Goal: Task Accomplishment & Management: Manage account settings

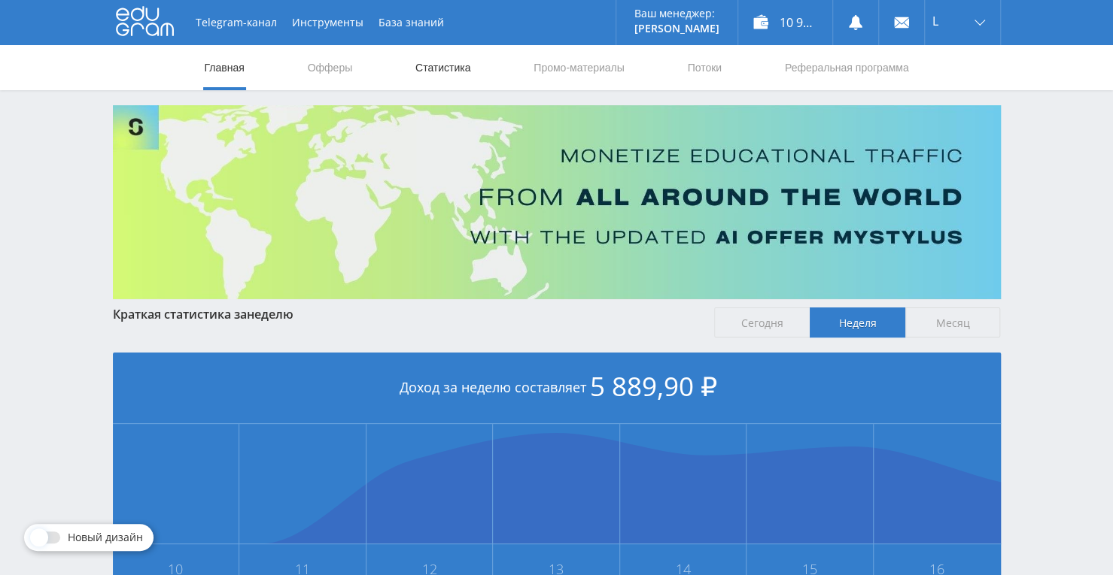
click at [459, 71] on link "Статистика" at bounding box center [443, 67] width 59 height 45
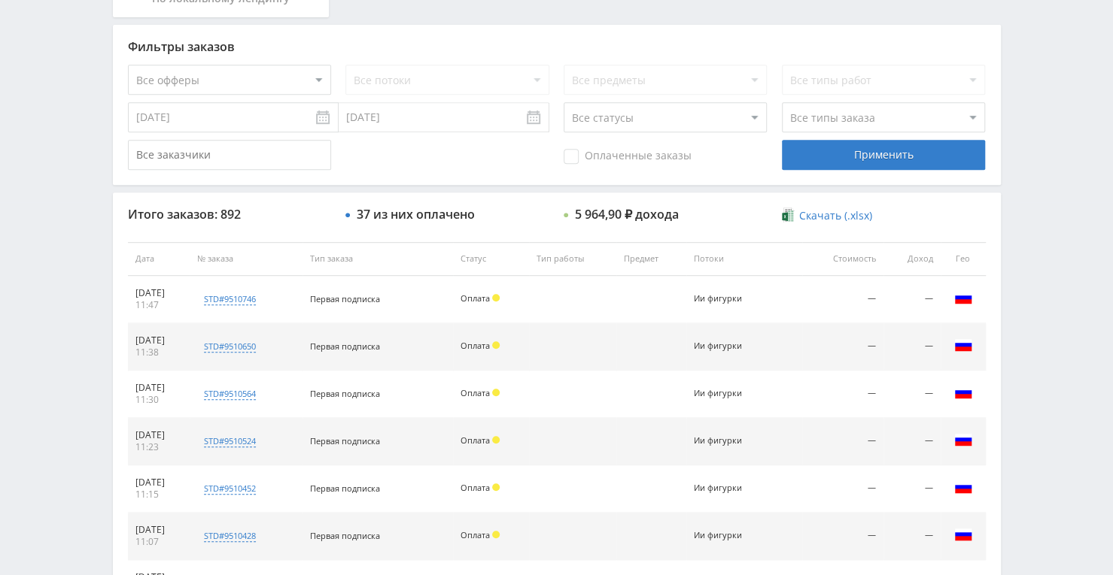
scroll to position [193, 0]
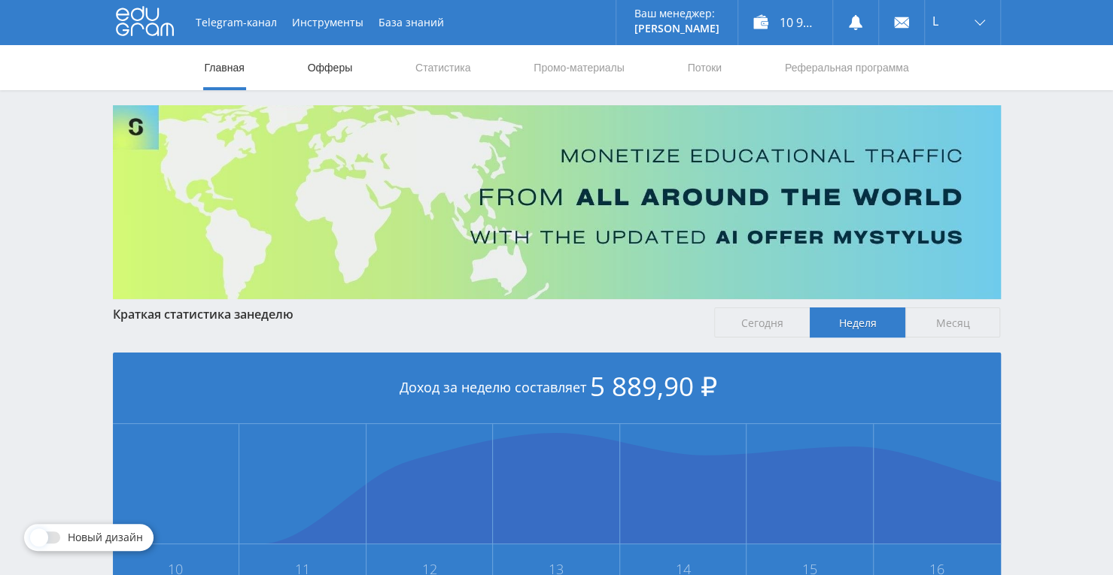
click at [348, 74] on link "Офферы" at bounding box center [330, 67] width 48 height 45
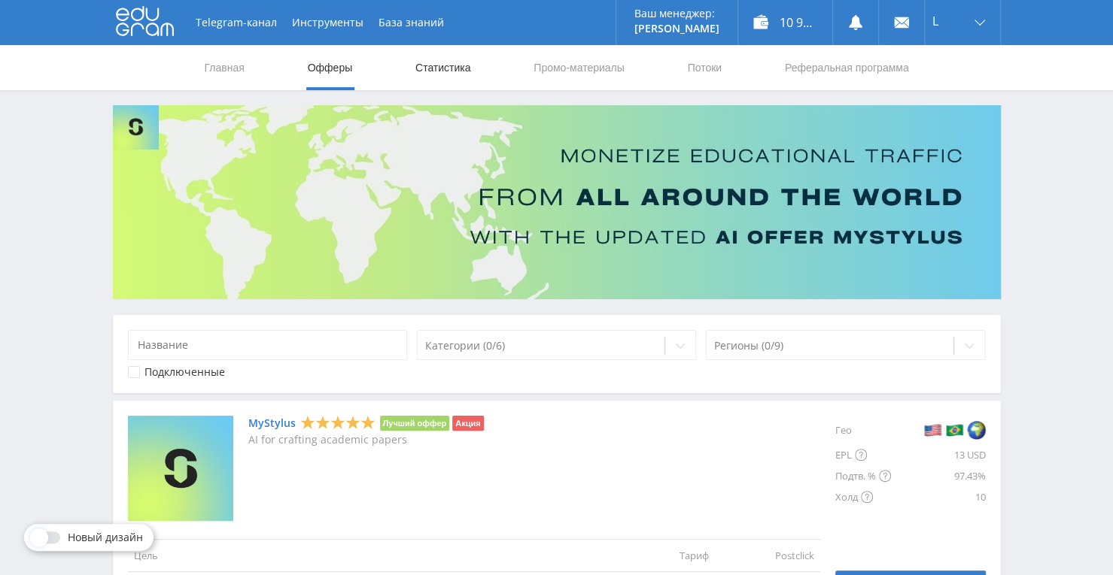
click at [436, 70] on link "Статистика" at bounding box center [443, 67] width 59 height 45
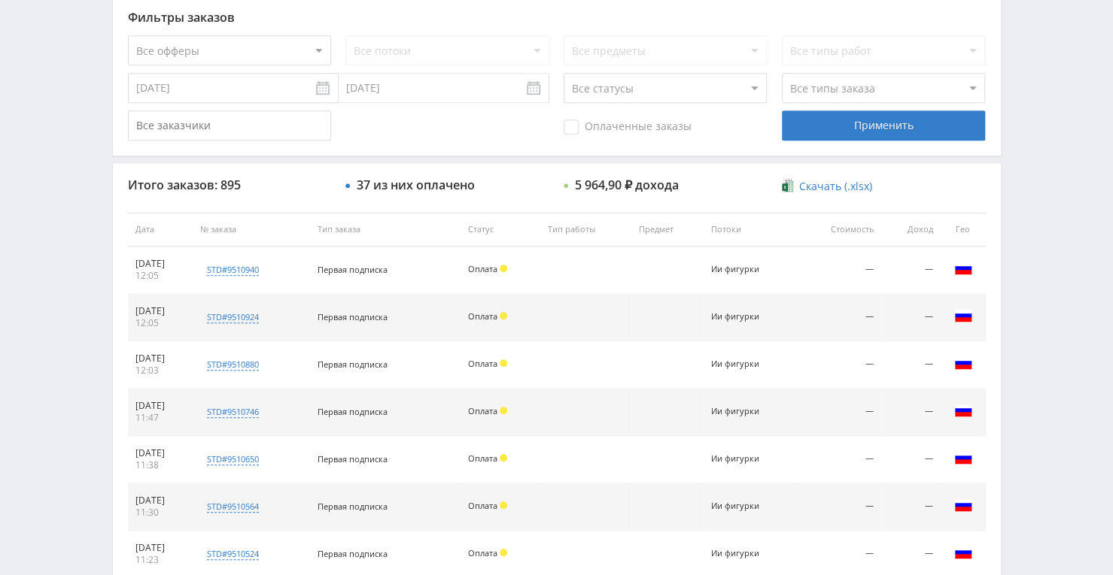
scroll to position [193, 0]
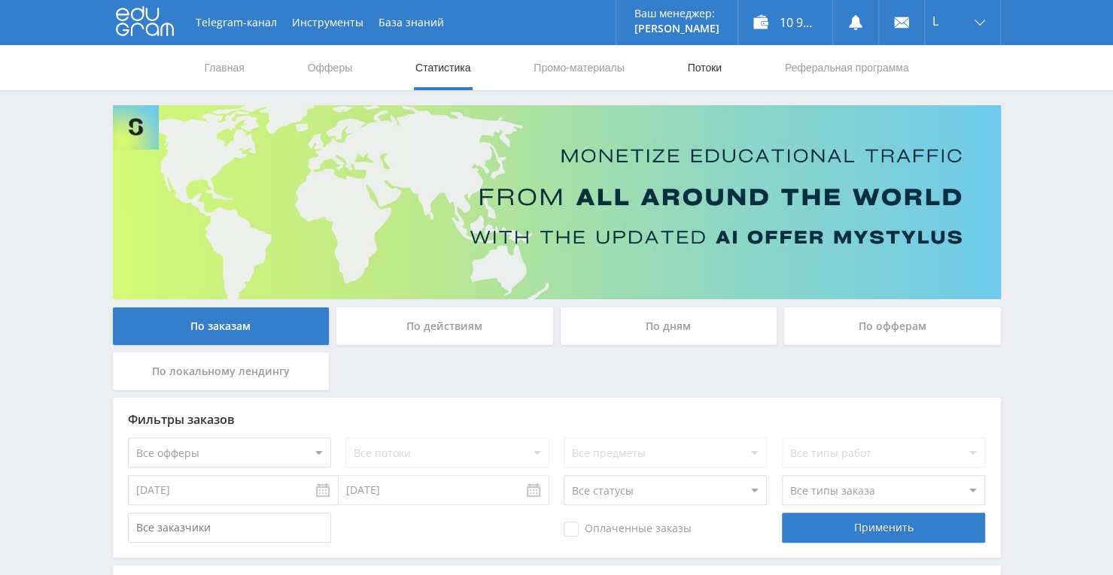
click at [700, 71] on link "Потоки" at bounding box center [704, 67] width 38 height 45
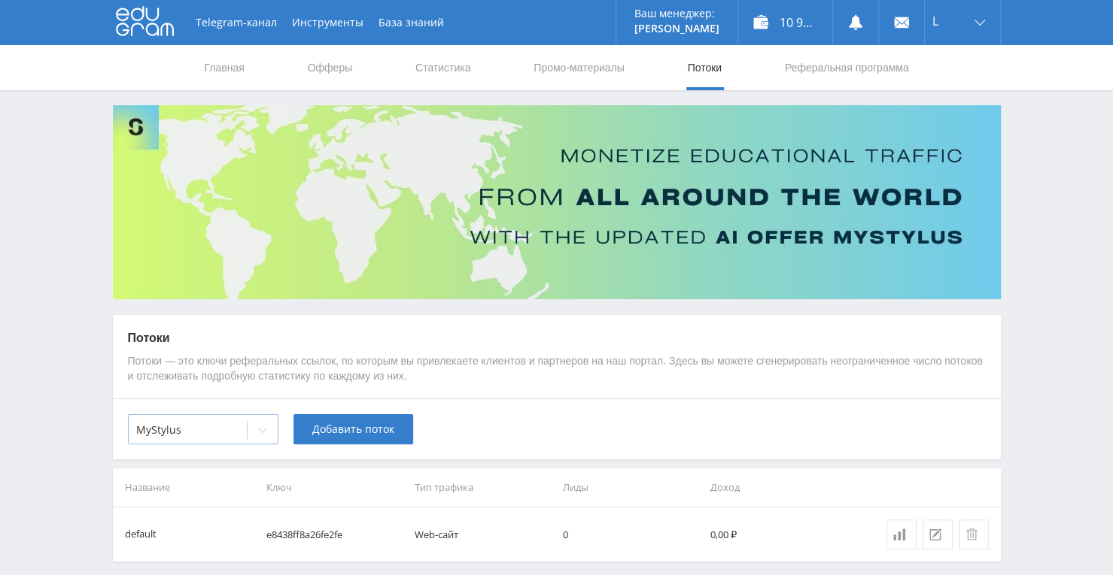
click at [273, 424] on div at bounding box center [262, 430] width 30 height 30
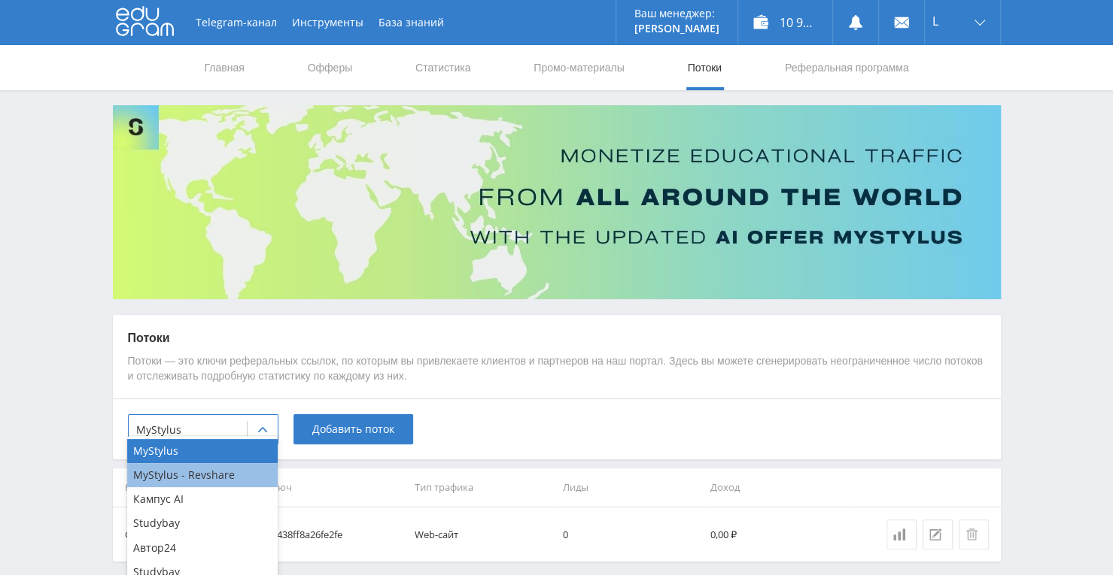
scroll to position [60, 0]
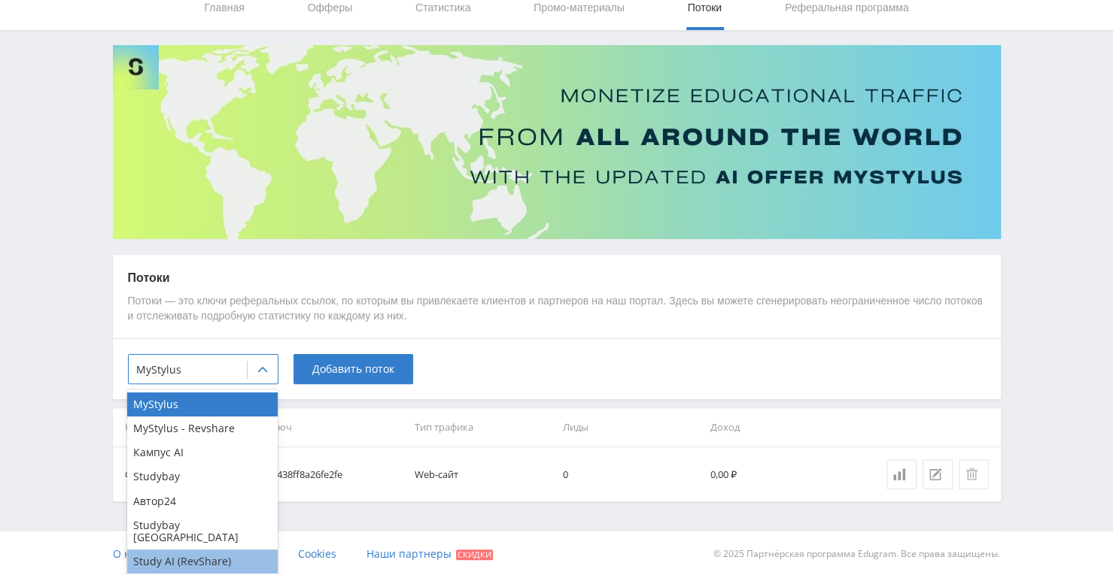
click at [233, 556] on div "Study AI (RevShare)" at bounding box center [202, 562] width 150 height 24
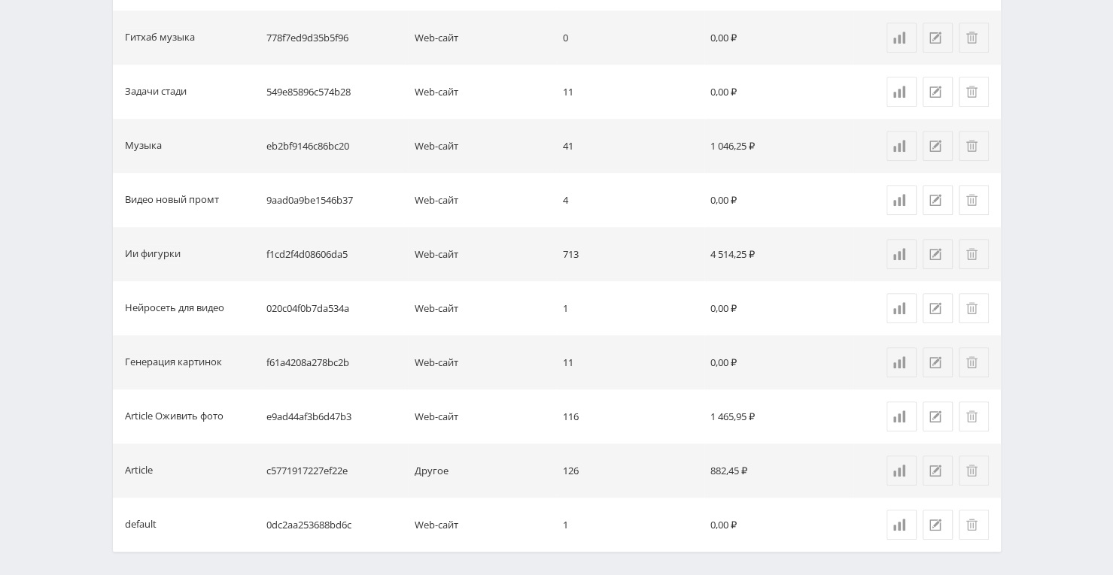
scroll to position [602, 0]
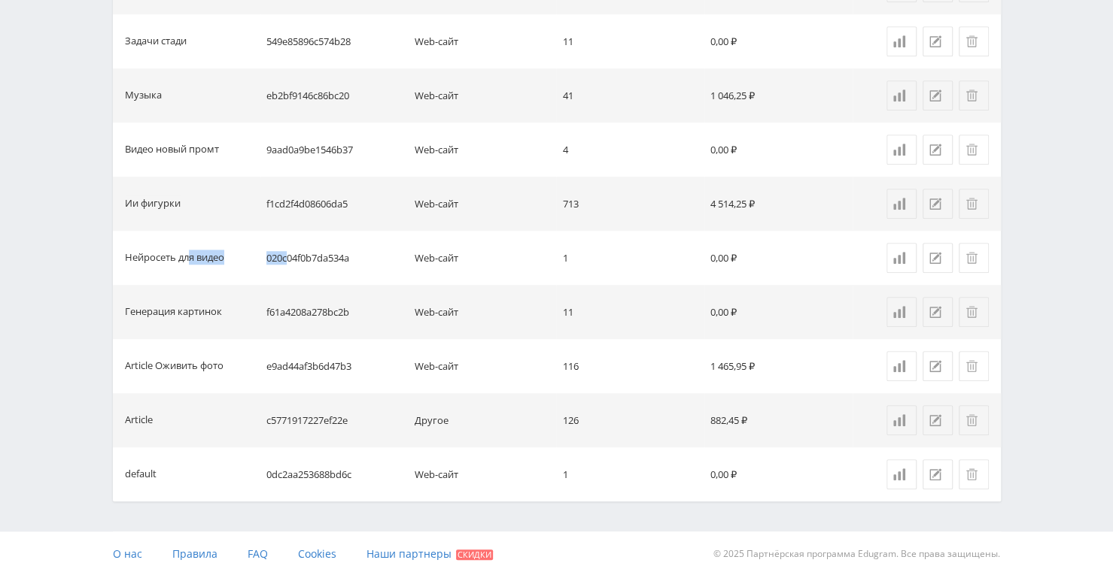
drag, startPoint x: 190, startPoint y: 259, endPoint x: 288, endPoint y: 266, distance: 98.8
click at [288, 266] on tr "Нейросеть для видео 020c04f0b7da534a Web-сайт 1 0,00 ₽" at bounding box center [557, 258] width 888 height 54
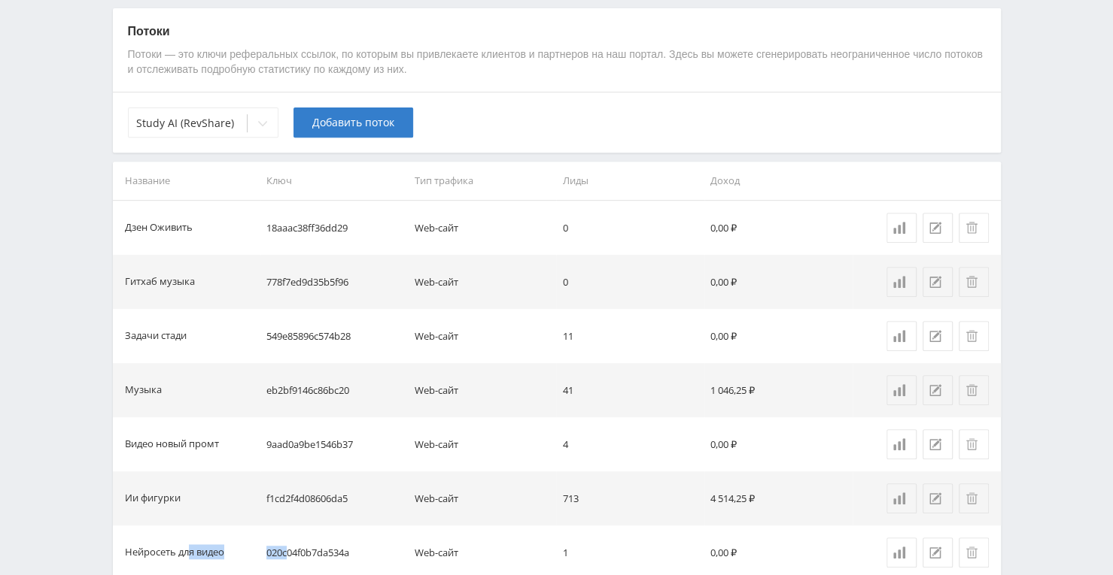
scroll to position [301, 0]
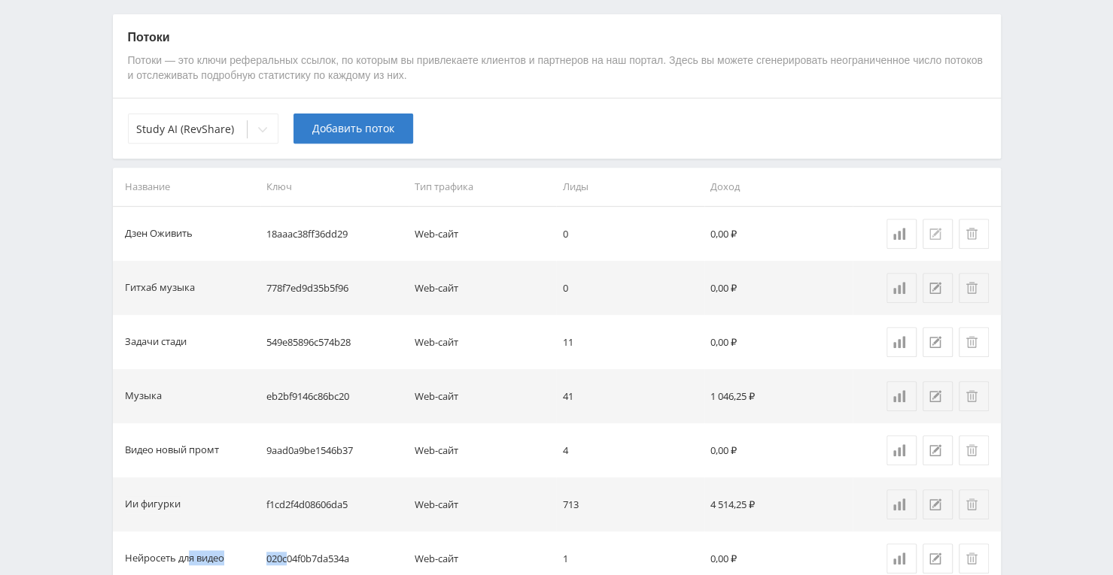
click at [933, 234] on icon at bounding box center [935, 234] width 12 height 12
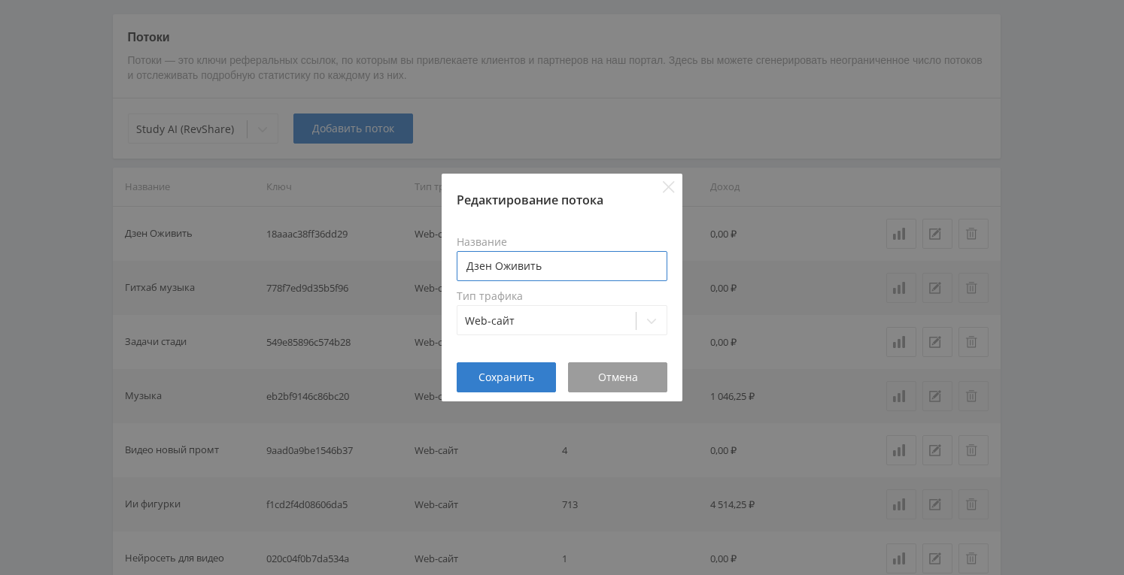
drag, startPoint x: 490, startPoint y: 264, endPoint x: 463, endPoint y: 263, distance: 27.1
click at [463, 263] on input "Дзен Оживить" at bounding box center [562, 266] width 211 height 30
type input "Тенчат Оживить"
click at [534, 384] on button "Сохранить" at bounding box center [506, 378] width 99 height 30
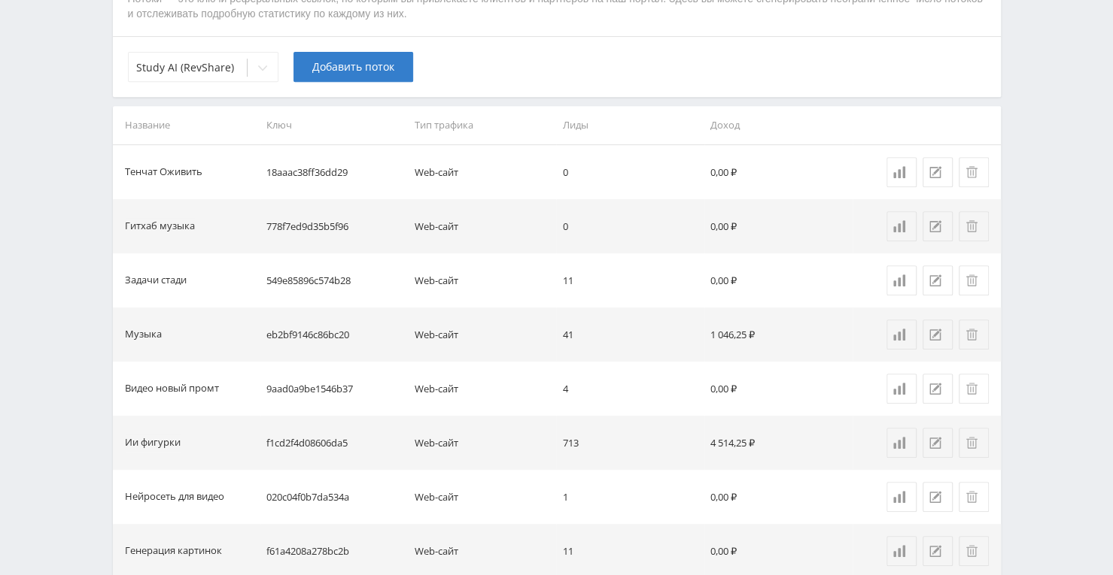
scroll to position [376, 0]
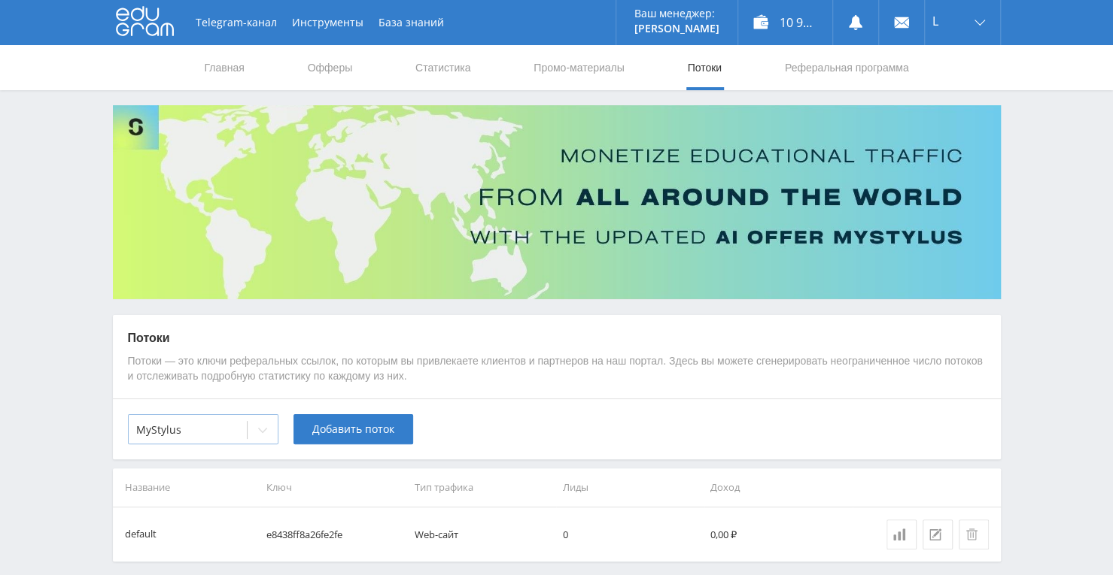
click at [254, 427] on div at bounding box center [262, 430] width 30 height 30
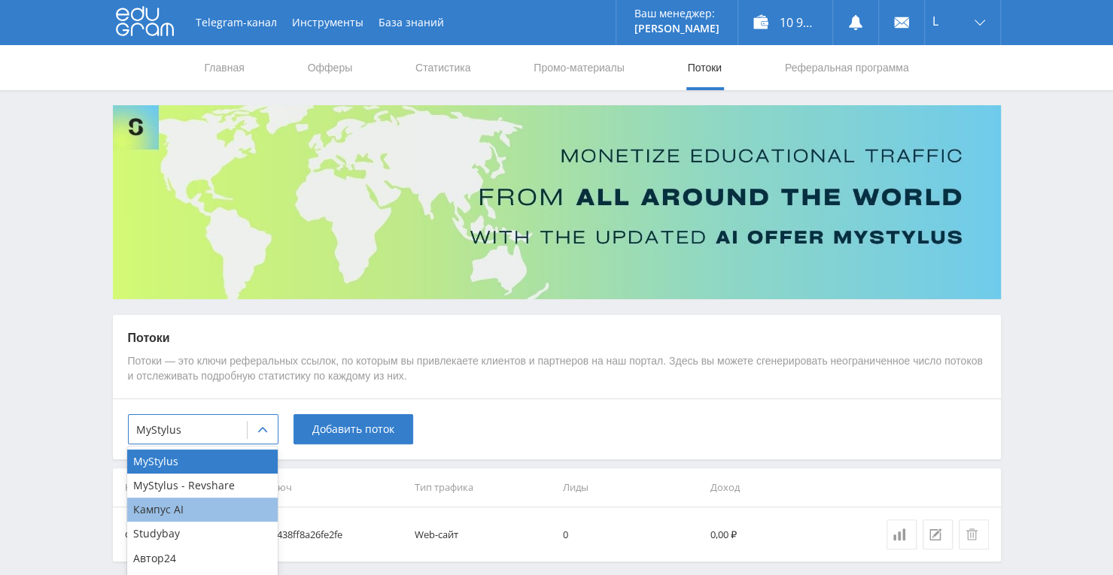
scroll to position [60, 0]
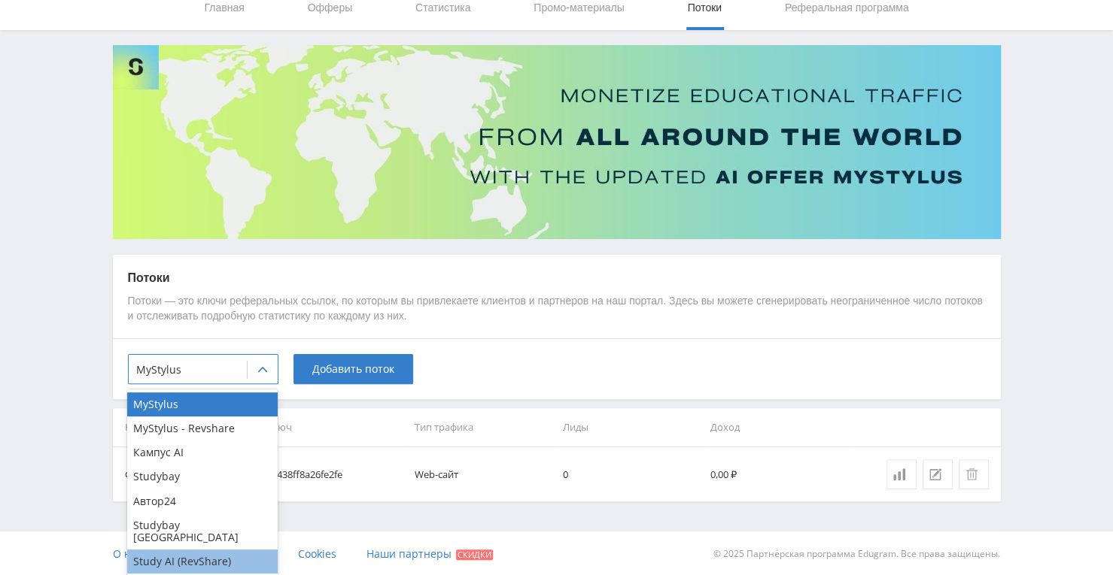
click at [229, 550] on div "Study AI (RevShare)" at bounding box center [202, 562] width 150 height 24
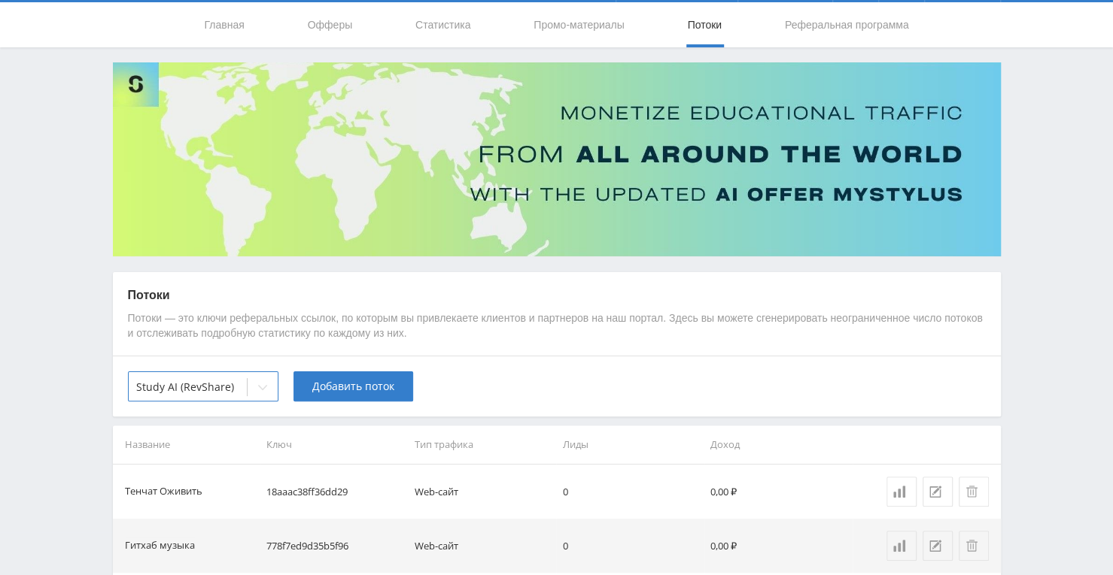
scroll to position [0, 0]
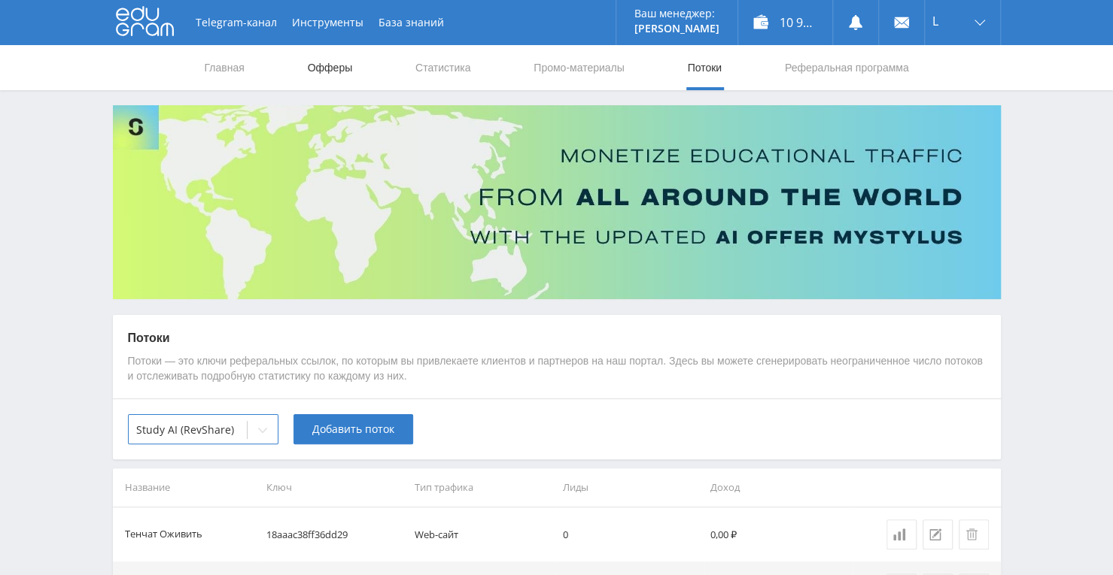
click at [347, 77] on link "Офферы" at bounding box center [330, 67] width 48 height 45
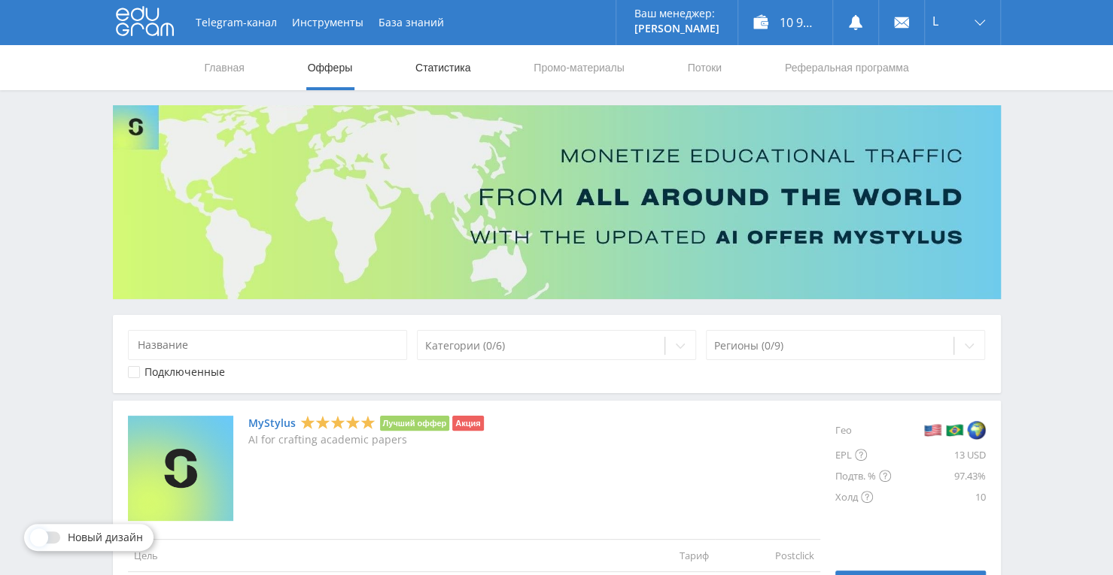
click at [444, 71] on link "Статистика" at bounding box center [443, 67] width 59 height 45
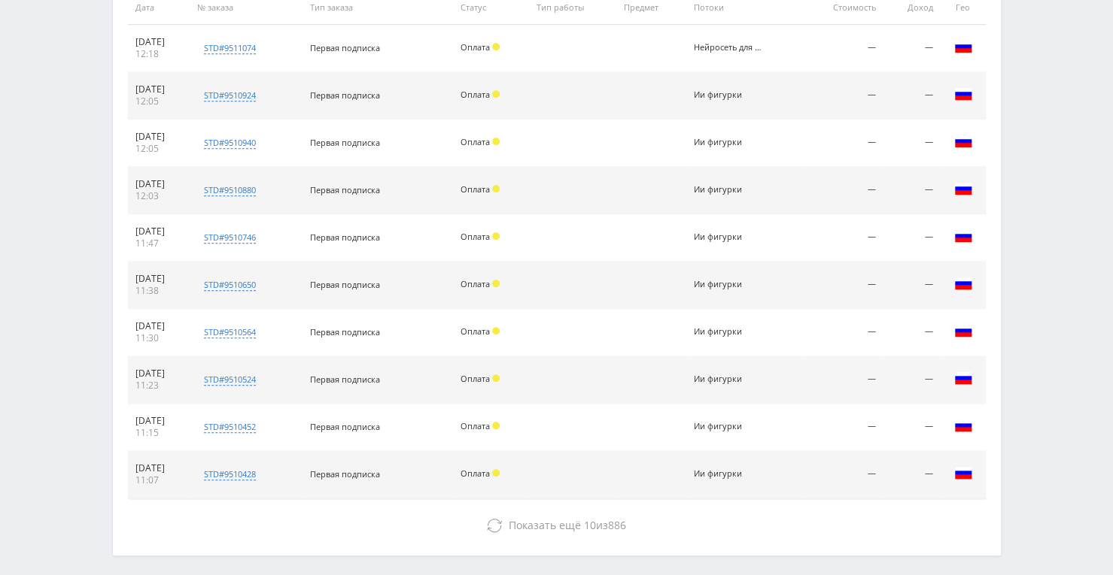
scroll to position [684, 0]
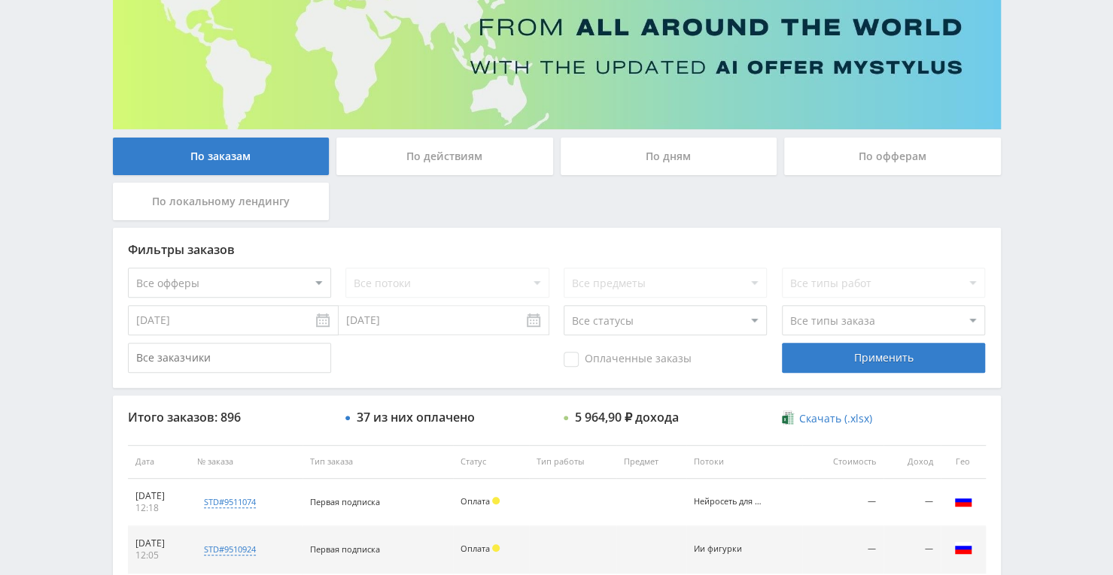
scroll to position [157, 0]
